Goal: Use online tool/utility: Use online tool/utility

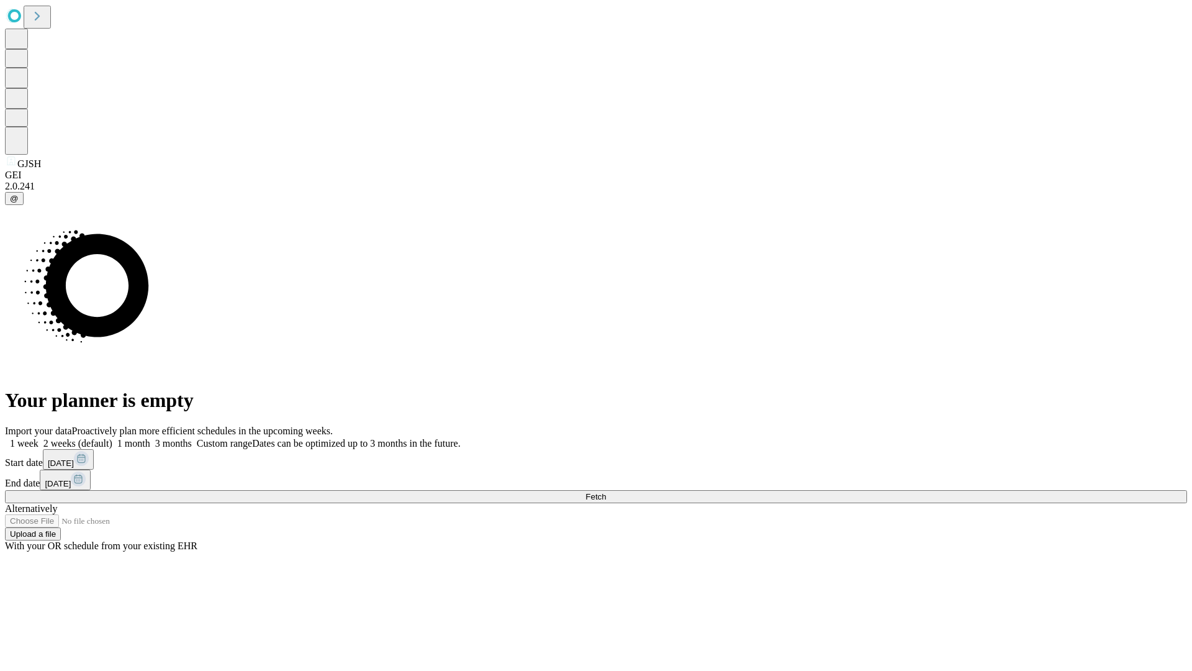
click at [606, 492] on span "Fetch" at bounding box center [596, 496] width 20 height 9
